Goal: Check status: Check status

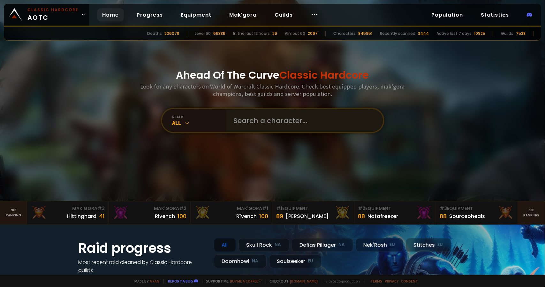
click at [238, 124] on input "text" at bounding box center [303, 120] width 146 height 23
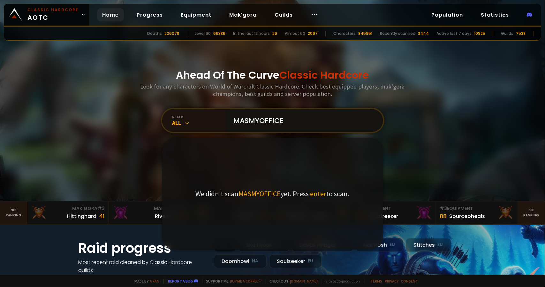
click at [263, 120] on input "MASMYOFFICE" at bounding box center [303, 120] width 146 height 23
paste input "masmyoffice"
type input "masmyoffice"
click at [185, 125] on icon at bounding box center [187, 123] width 6 height 6
click at [270, 131] on input "masmyoffice" at bounding box center [303, 120] width 146 height 23
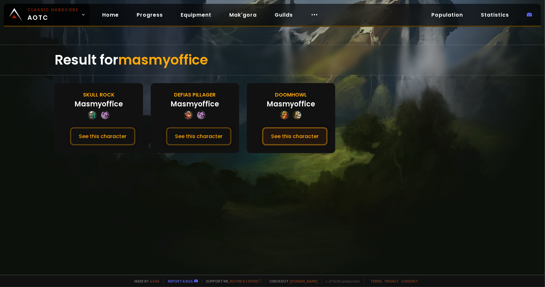
click at [277, 131] on button "See this character" at bounding box center [294, 136] width 65 height 18
